Goal: Navigation & Orientation: Find specific page/section

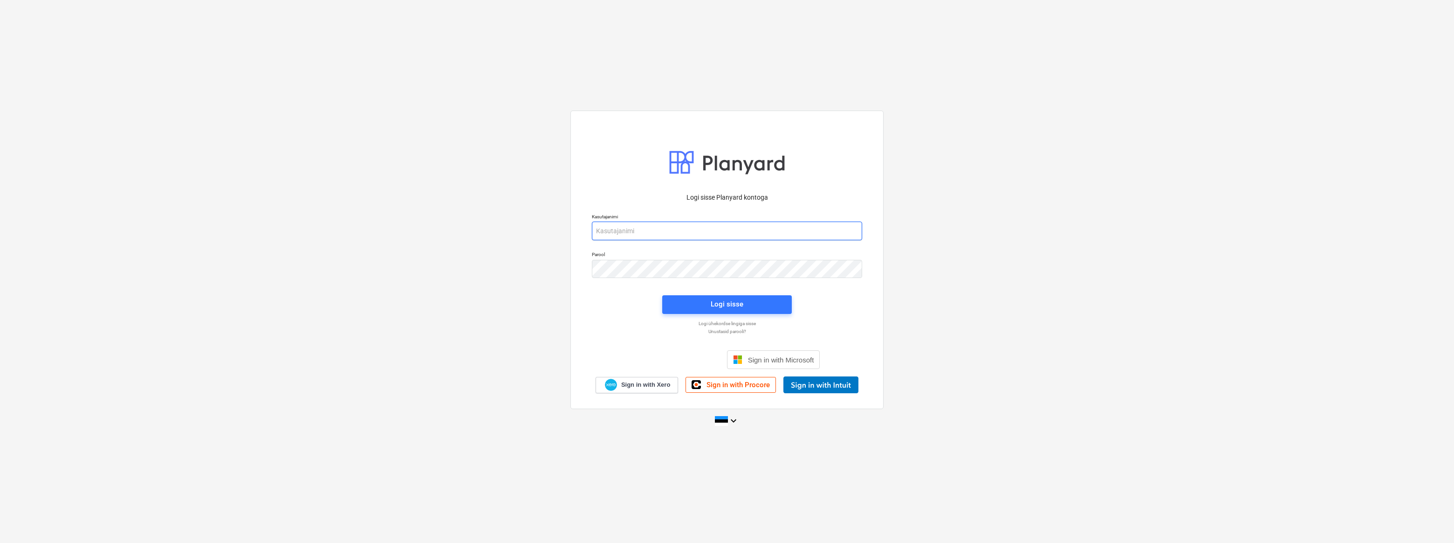
click at [674, 232] on input "email" at bounding box center [727, 230] width 270 height 19
type input "[EMAIL_ADDRESS][DOMAIN_NAME]"
click at [734, 304] on div "Logi sisse" at bounding box center [727, 304] width 33 height 12
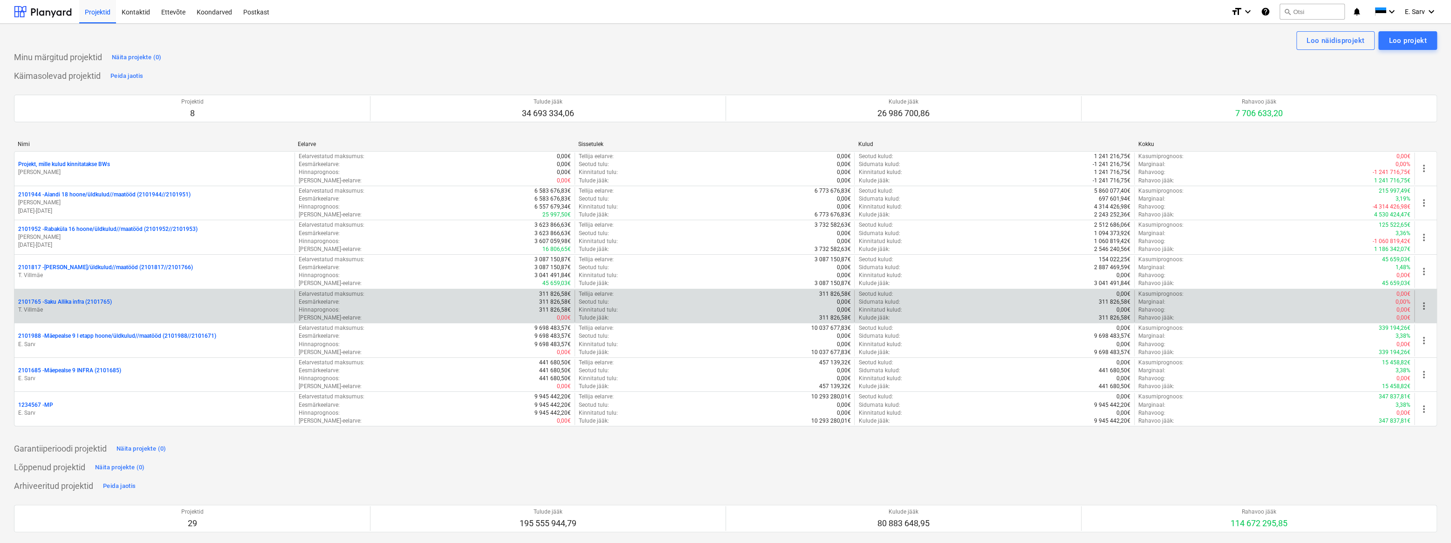
click at [85, 306] on p "T. Villmäe" at bounding box center [154, 310] width 273 height 8
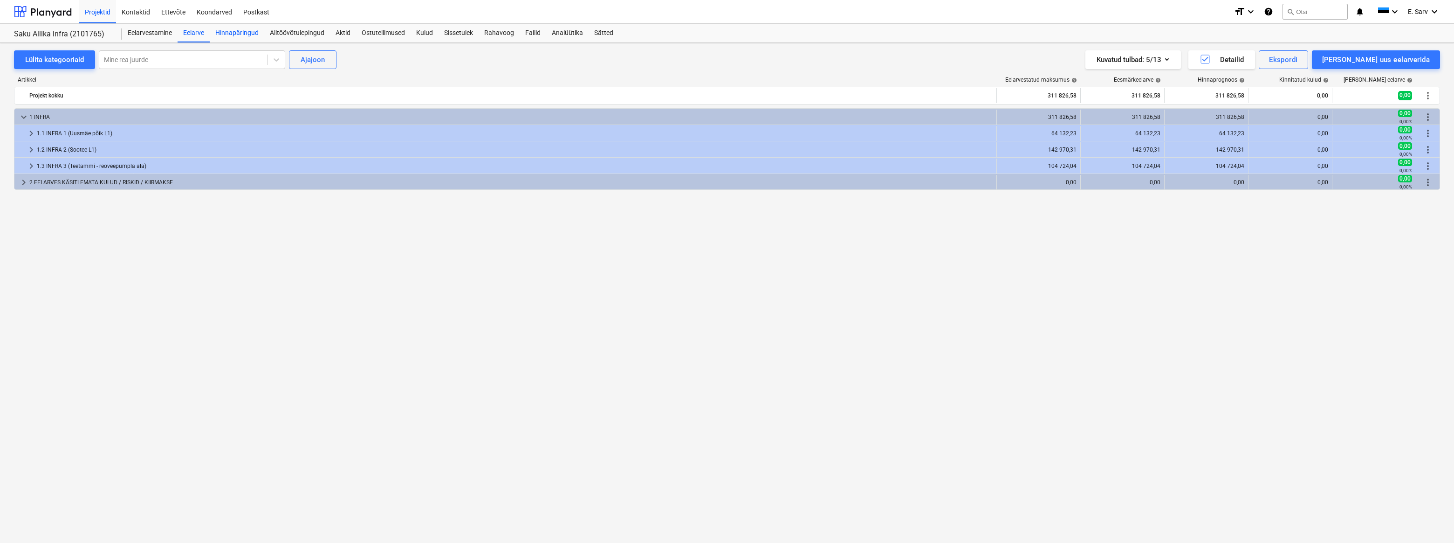
click at [233, 34] on div "Hinnapäringud" at bounding box center [237, 33] width 55 height 19
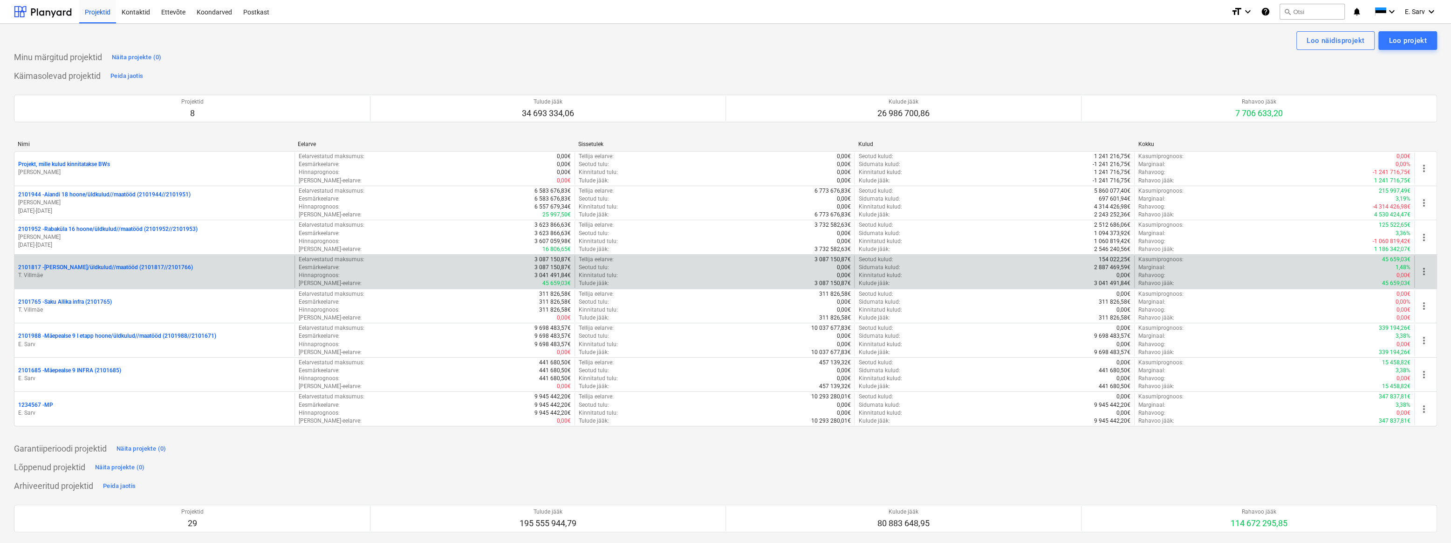
click at [69, 265] on p "2101817 - [PERSON_NAME]/üldkulud//maatööd (2101817//2101766)" at bounding box center [105, 267] width 175 height 8
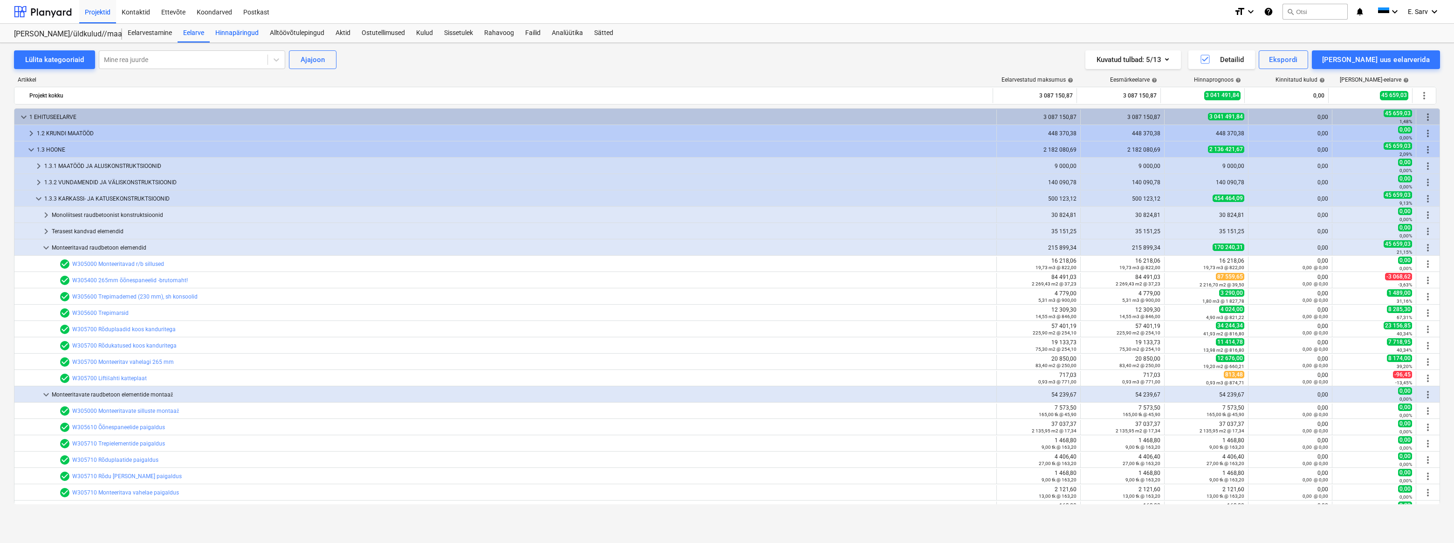
click at [222, 33] on div "Hinnapäringud" at bounding box center [237, 33] width 55 height 19
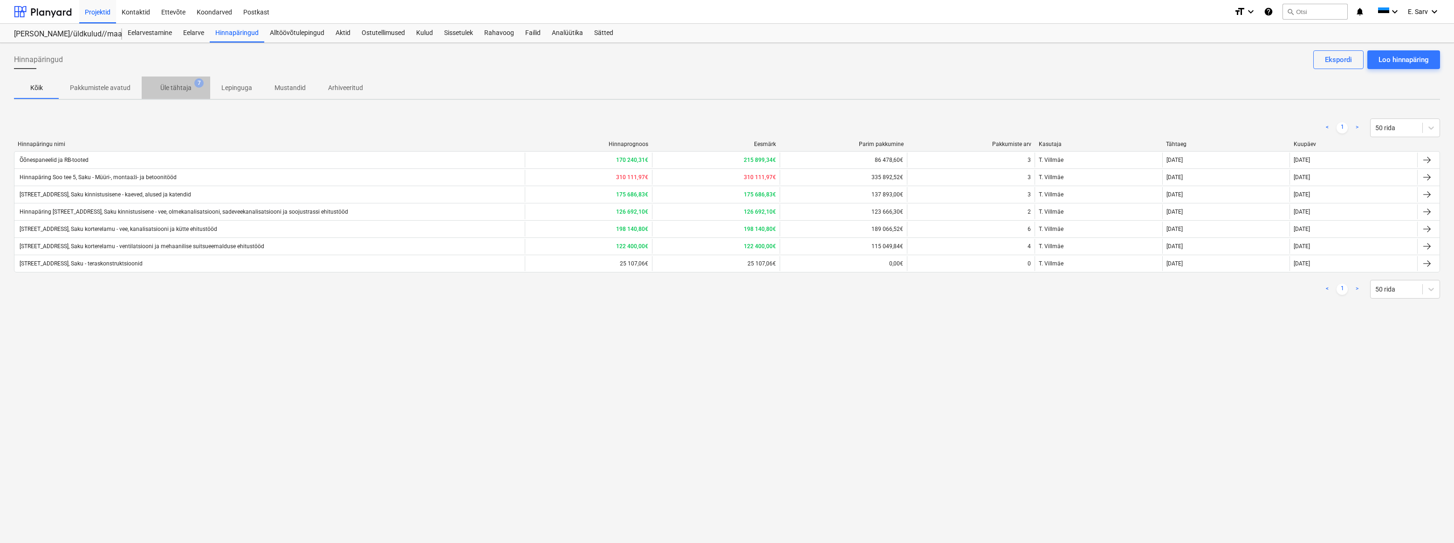
click at [179, 86] on p "Üle tähtaja" at bounding box center [175, 88] width 31 height 10
click at [174, 89] on p "Üle tähtaja" at bounding box center [175, 88] width 31 height 10
click at [102, 86] on p "Pakkumistele avatud" at bounding box center [100, 88] width 61 height 10
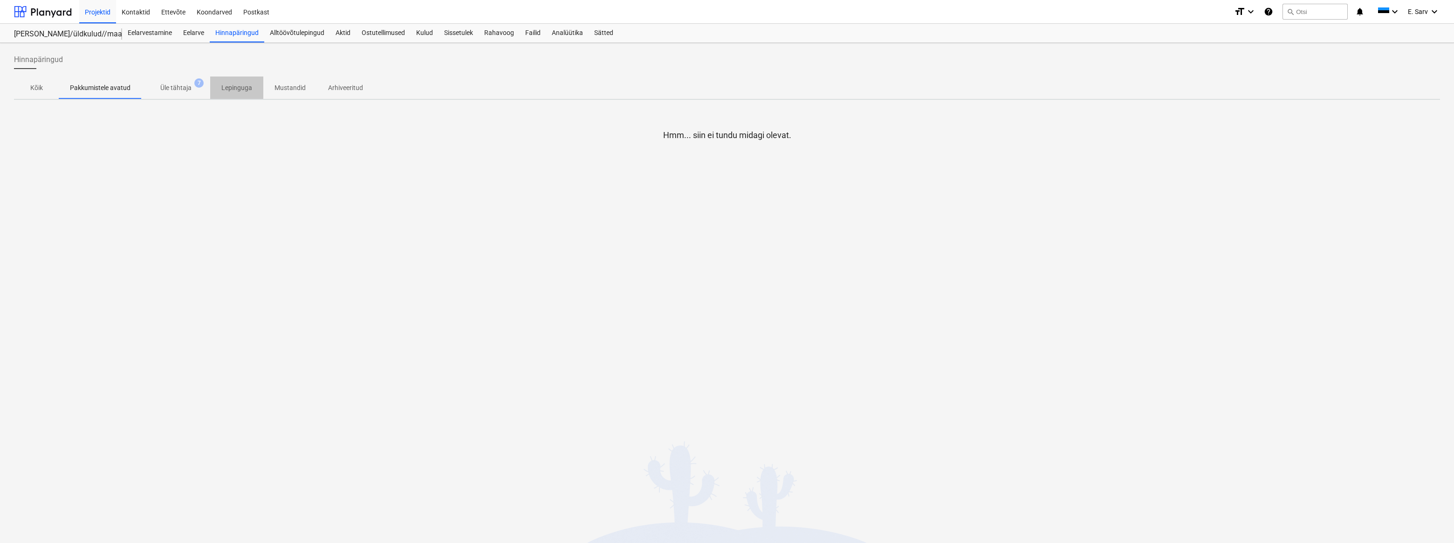
click at [244, 90] on p "Lepinguga" at bounding box center [236, 88] width 31 height 10
click at [245, 28] on div "Hinnapäringud" at bounding box center [237, 33] width 55 height 19
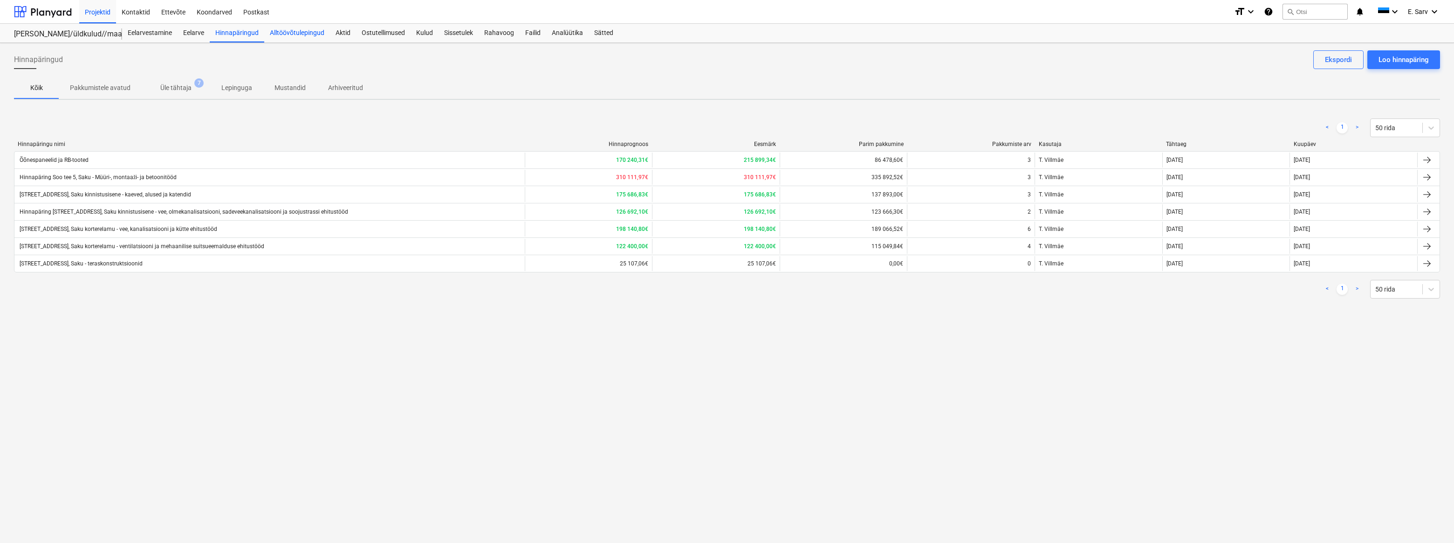
click at [306, 29] on div "Alltöövõtulepingud" at bounding box center [297, 33] width 66 height 19
